Goal: Find contact information: Find contact information

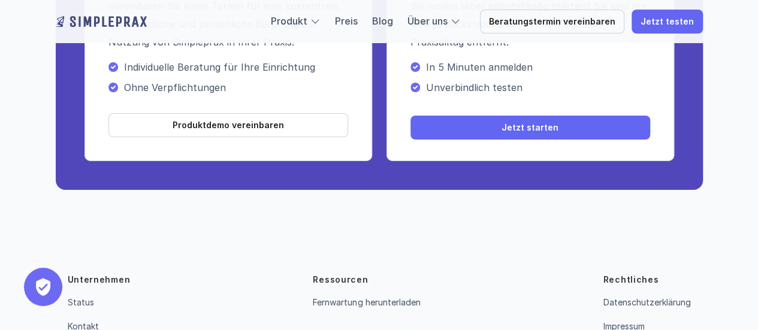
scroll to position [4477, 0]
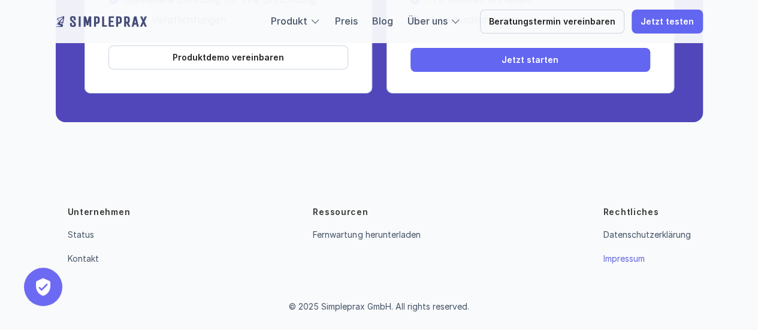
click at [609, 258] on link "Impressum" at bounding box center [622, 258] width 41 height 10
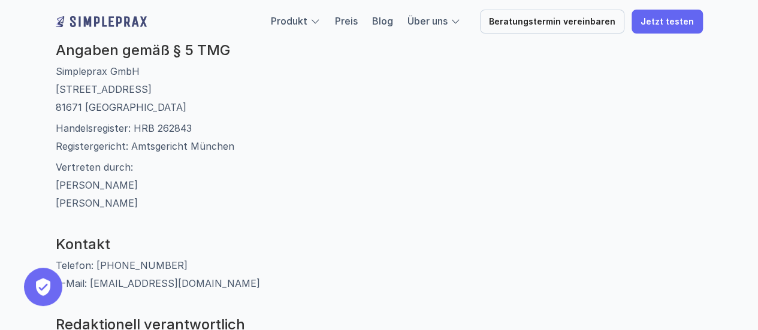
scroll to position [159, 0]
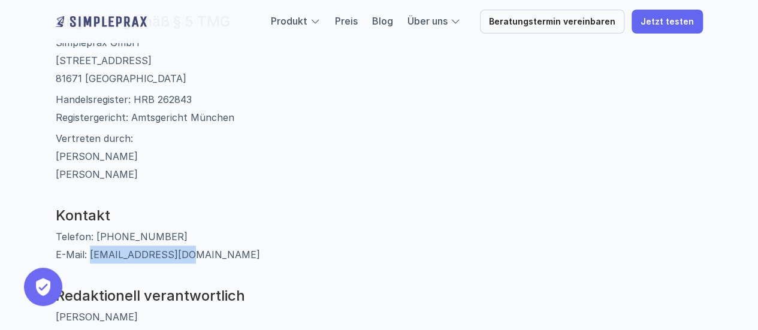
drag, startPoint x: 189, startPoint y: 251, endPoint x: 90, endPoint y: 262, distance: 99.4
click at [90, 262] on p "Telefon: [PHONE_NUMBER] E-Mail: [EMAIL_ADDRESS][DOMAIN_NAME]" at bounding box center [379, 246] width 647 height 36
copy p "[EMAIL_ADDRESS][DOMAIN_NAME]"
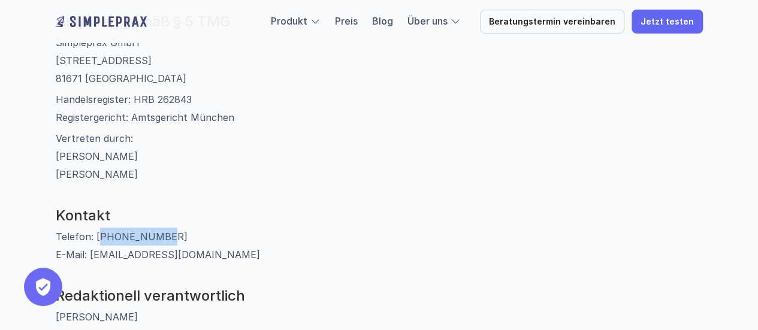
drag, startPoint x: 160, startPoint y: 233, endPoint x: 101, endPoint y: 235, distance: 59.3
click at [101, 235] on p "Telefon: [PHONE_NUMBER] E-Mail: [EMAIL_ADDRESS][DOMAIN_NAME]" at bounding box center [379, 246] width 647 height 36
copy p "89 54197698"
